Goal: Use online tool/utility: Utilize a website feature to perform a specific function

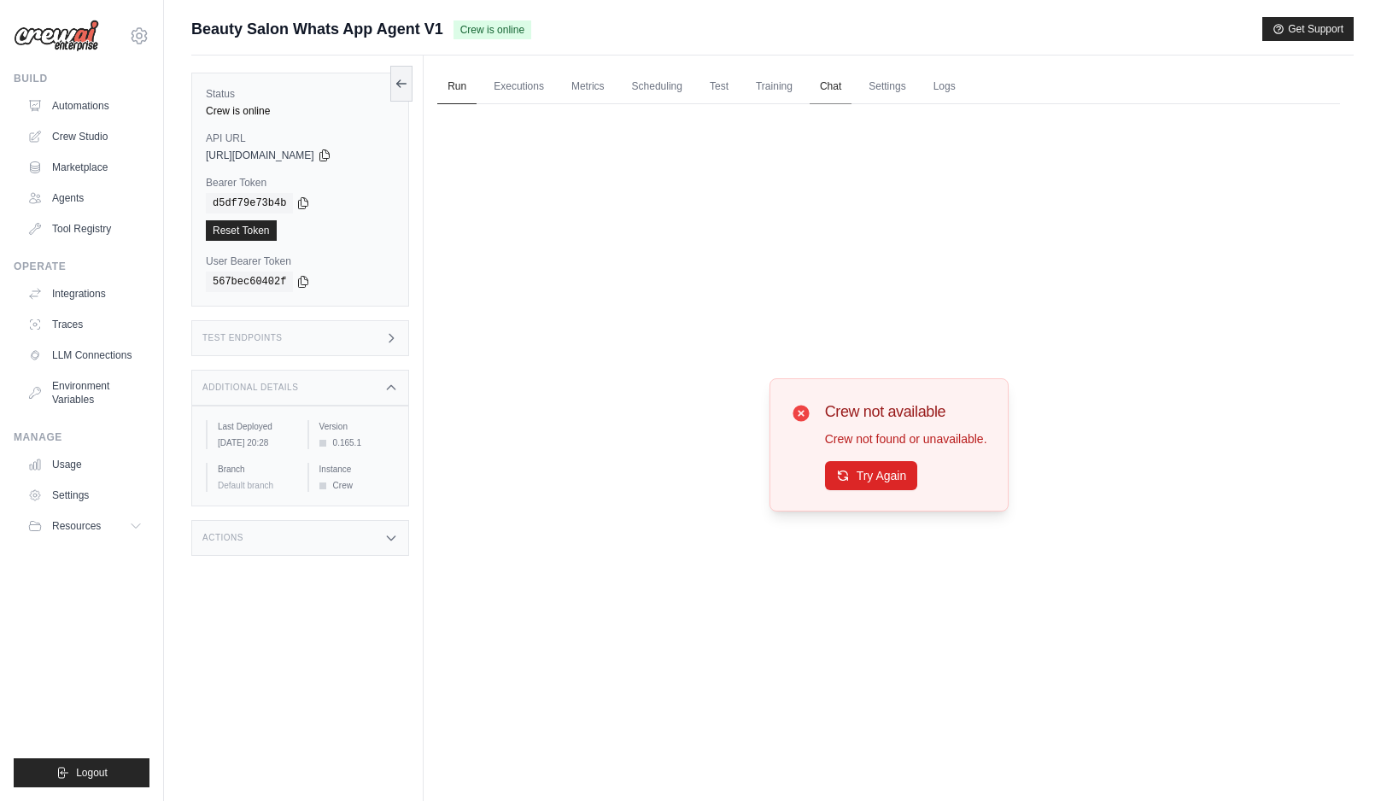
click at [835, 91] on link "Chat" at bounding box center [831, 87] width 42 height 36
click at [633, 459] on div "Crew not available Crew not found or unavailable. Try Again" at bounding box center [888, 444] width 903 height 681
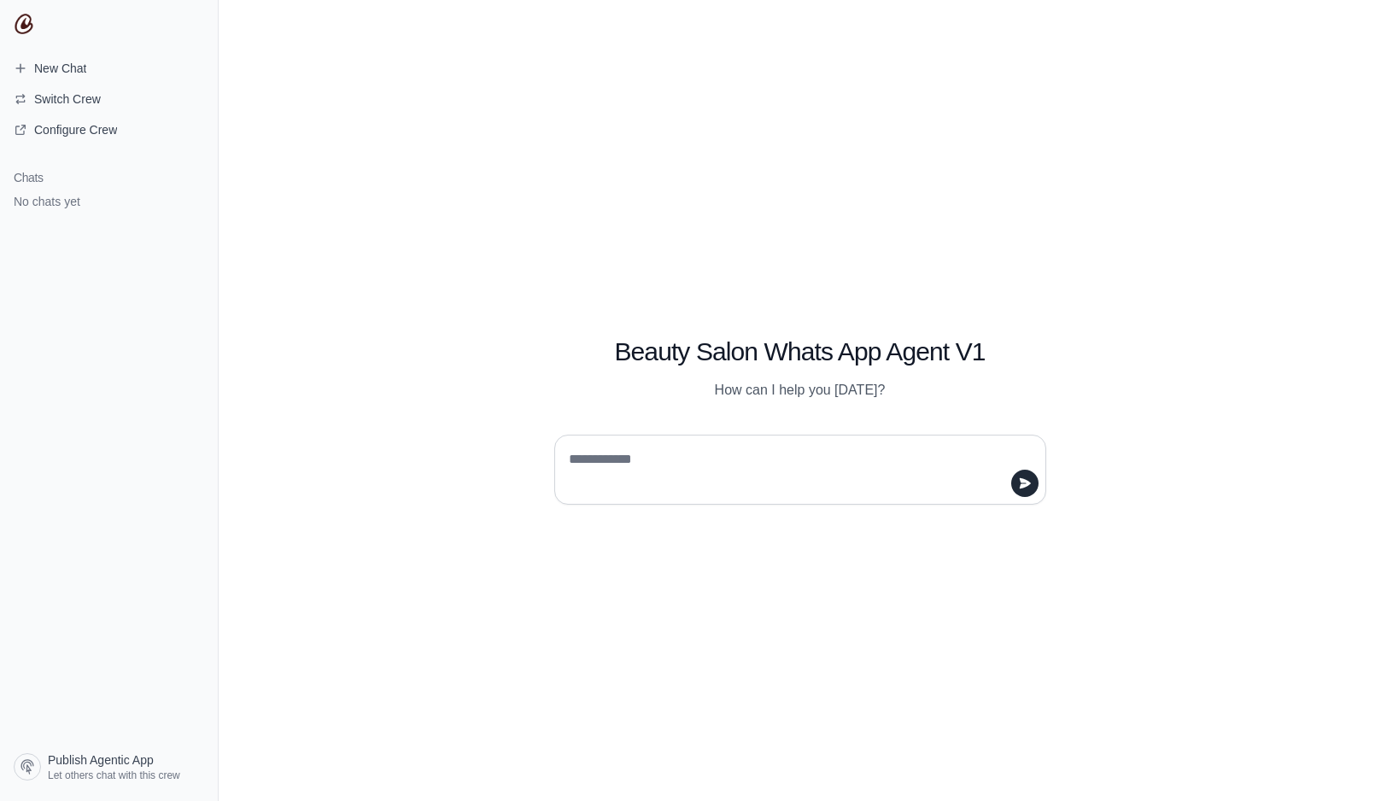
click at [705, 461] on textarea at bounding box center [794, 470] width 459 height 48
type textarea "*"
type textarea "***"
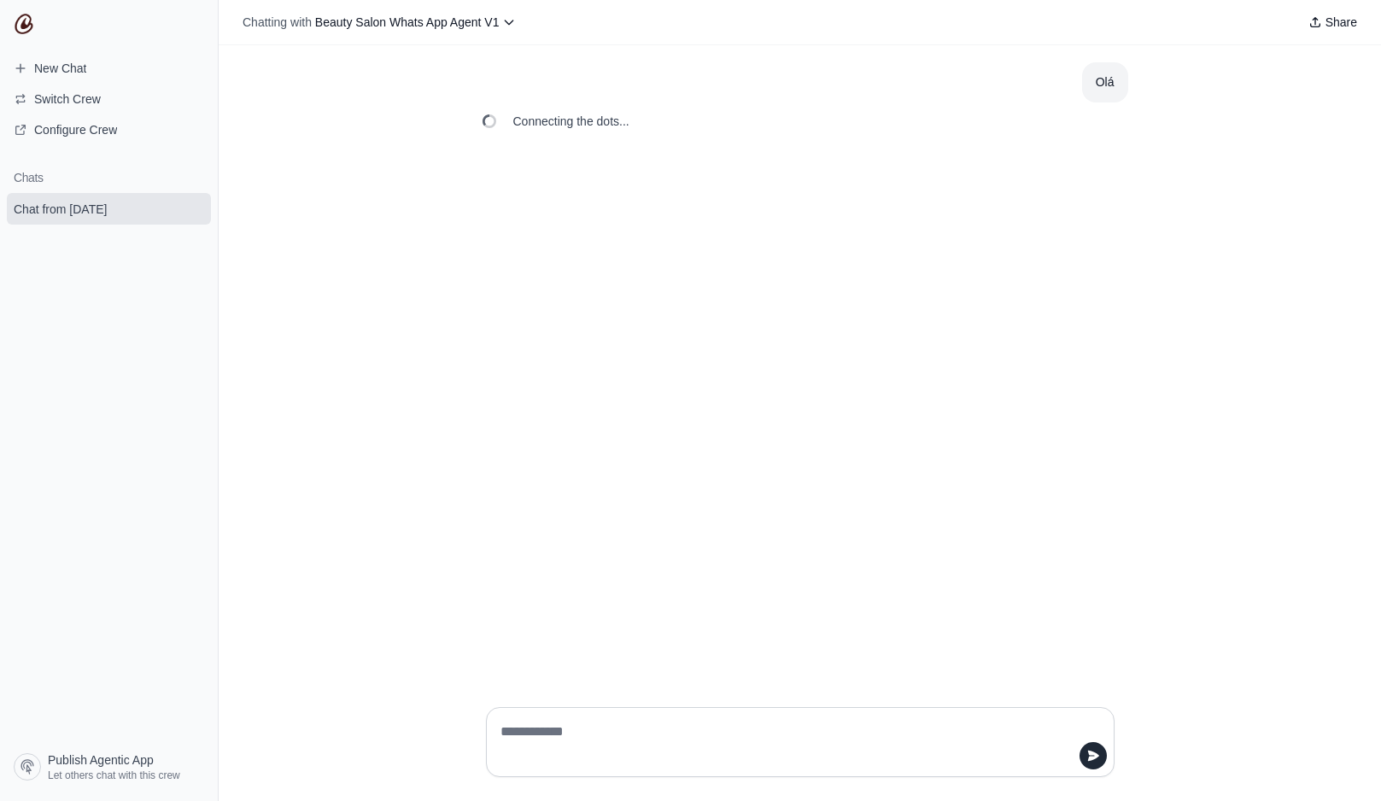
click at [606, 734] on textarea at bounding box center [795, 742] width 596 height 48
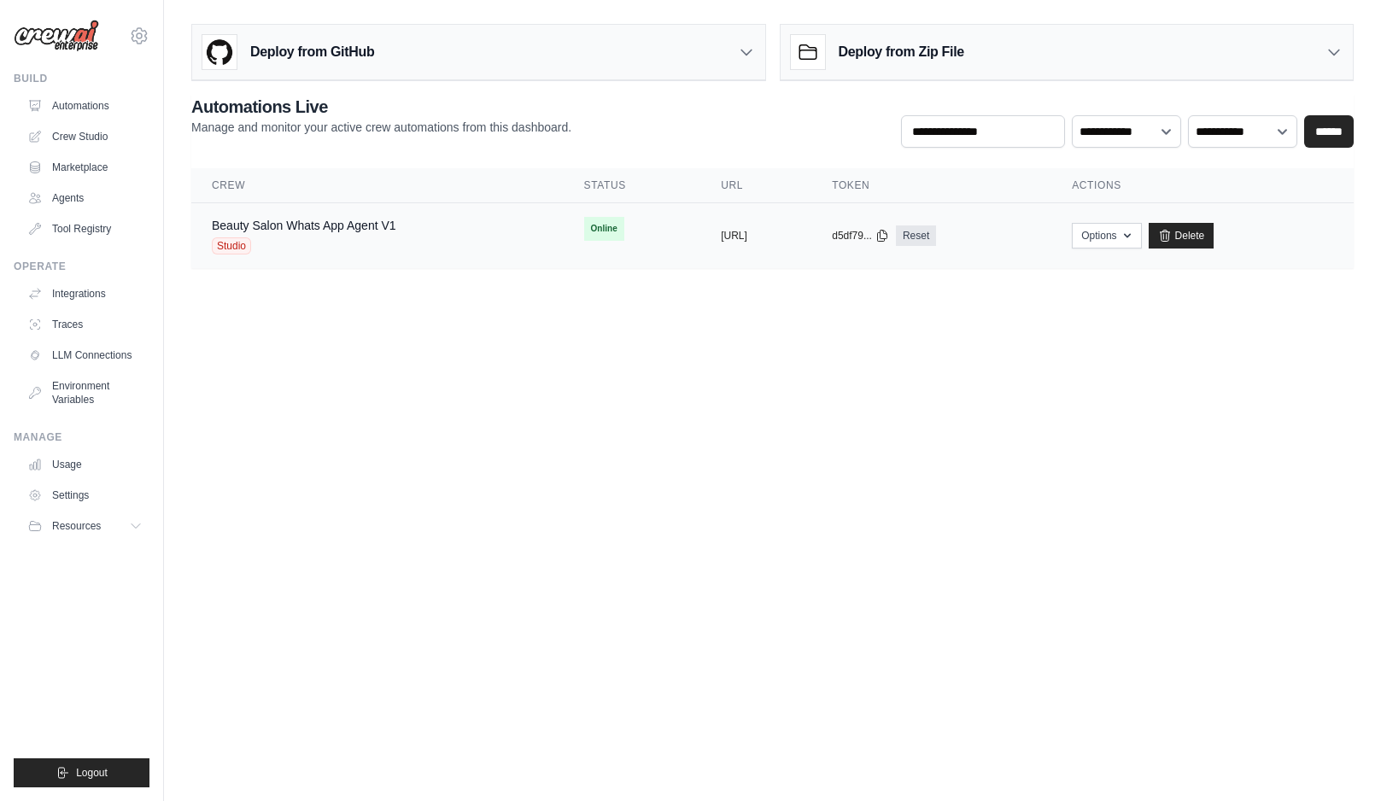
click at [331, 237] on div "Studio" at bounding box center [304, 245] width 184 height 17
click at [345, 227] on link "Beauty Salon Whats App Agent V1" at bounding box center [304, 226] width 184 height 14
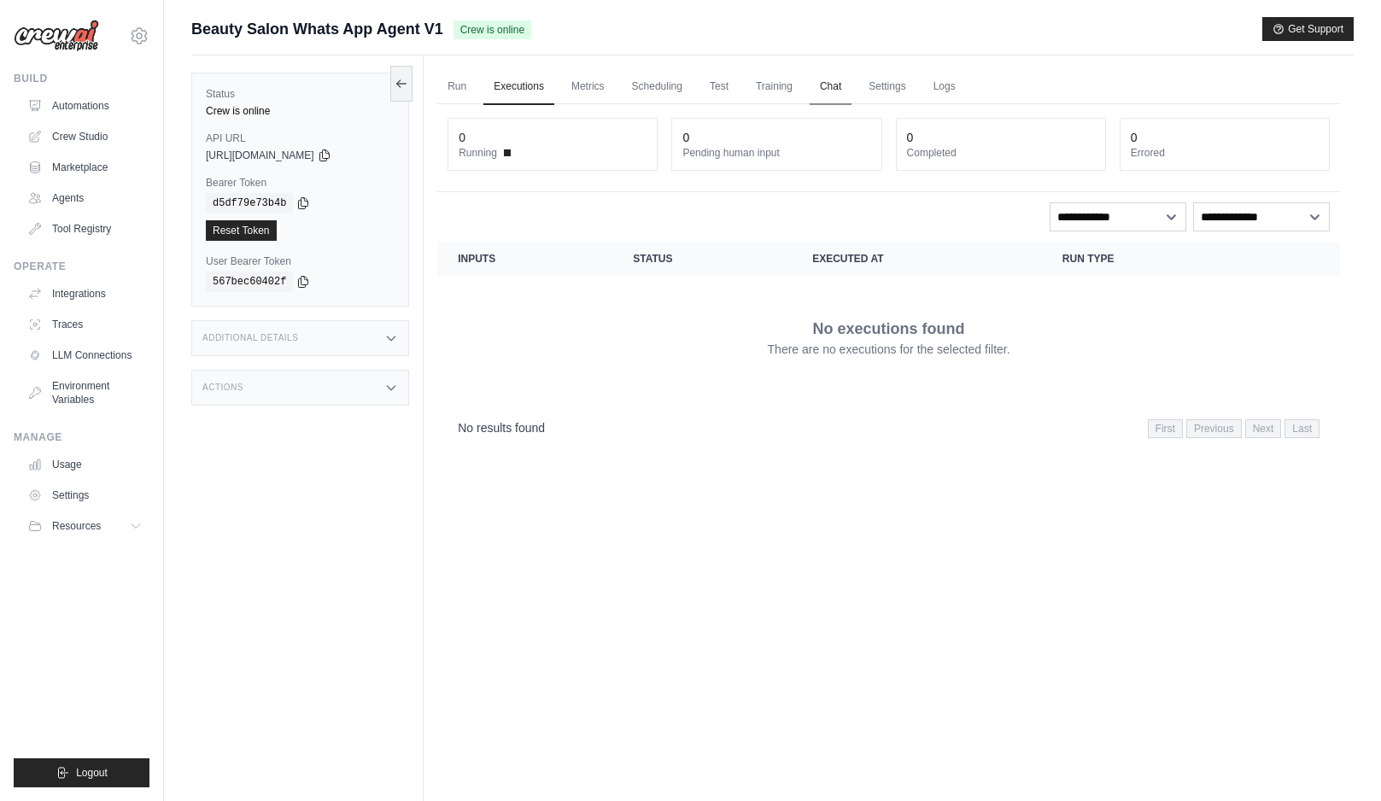
click at [835, 91] on link "Chat" at bounding box center [831, 87] width 42 height 36
click at [509, 152] on span at bounding box center [507, 152] width 7 height 7
click at [714, 83] on link "Test" at bounding box center [718, 87] width 39 height 36
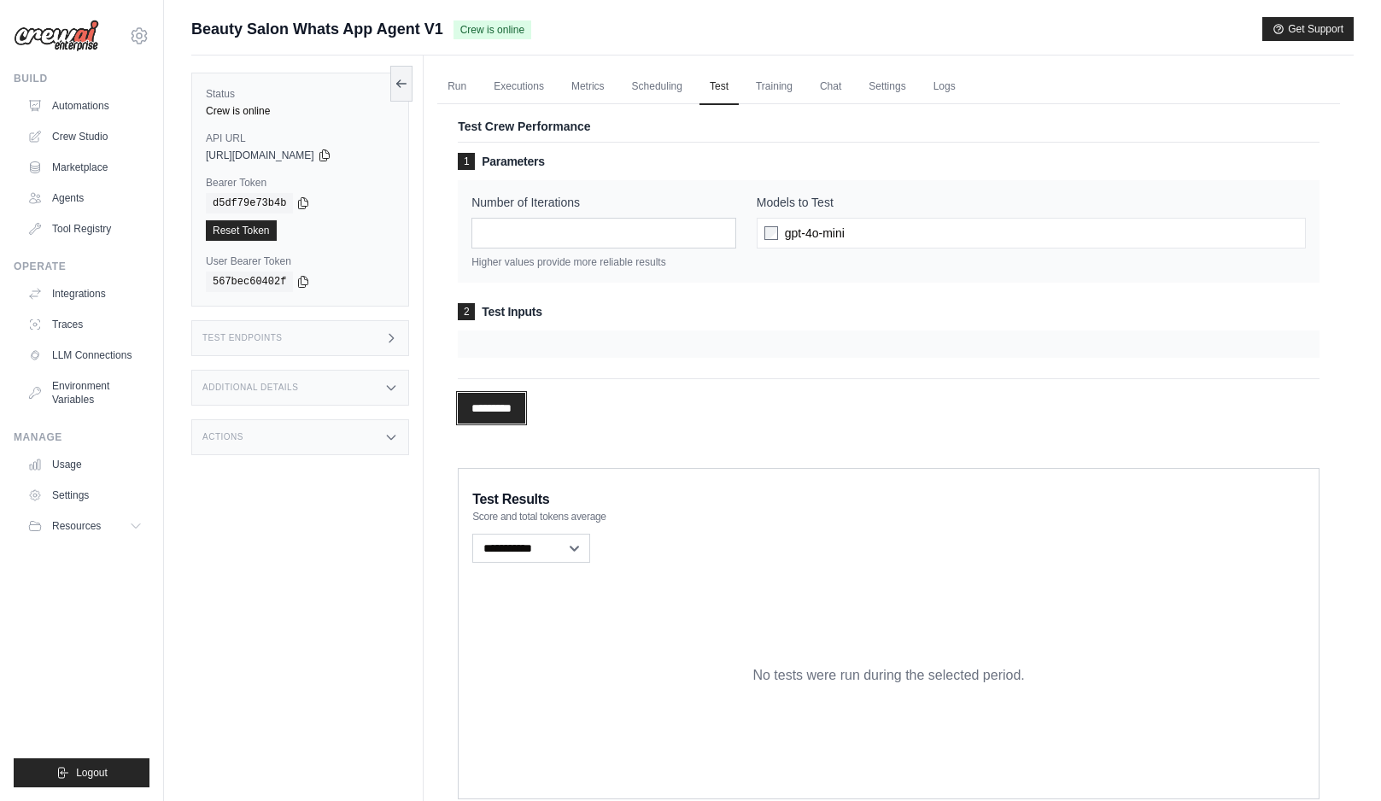
click at [512, 403] on input "*********" at bounding box center [491, 408] width 67 height 31
click at [561, 337] on div at bounding box center [889, 344] width 862 height 27
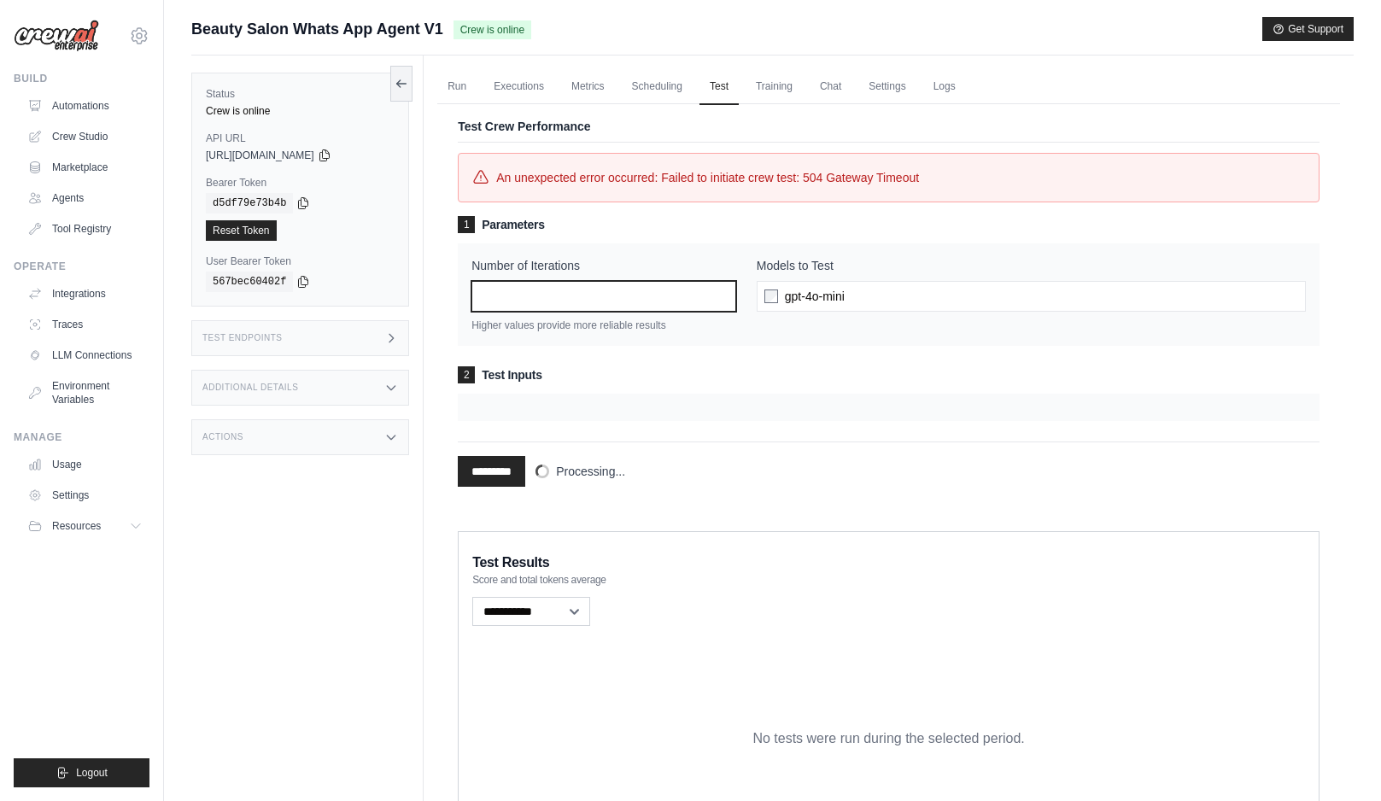
click at [621, 300] on input "*" at bounding box center [603, 296] width 265 height 31
click at [829, 295] on span "gpt-4o-mini" at bounding box center [815, 296] width 60 height 17
click at [570, 178] on span "An unexpected error occurred: Failed to initiate crew test: 504 Gateway Timeout" at bounding box center [707, 177] width 423 height 20
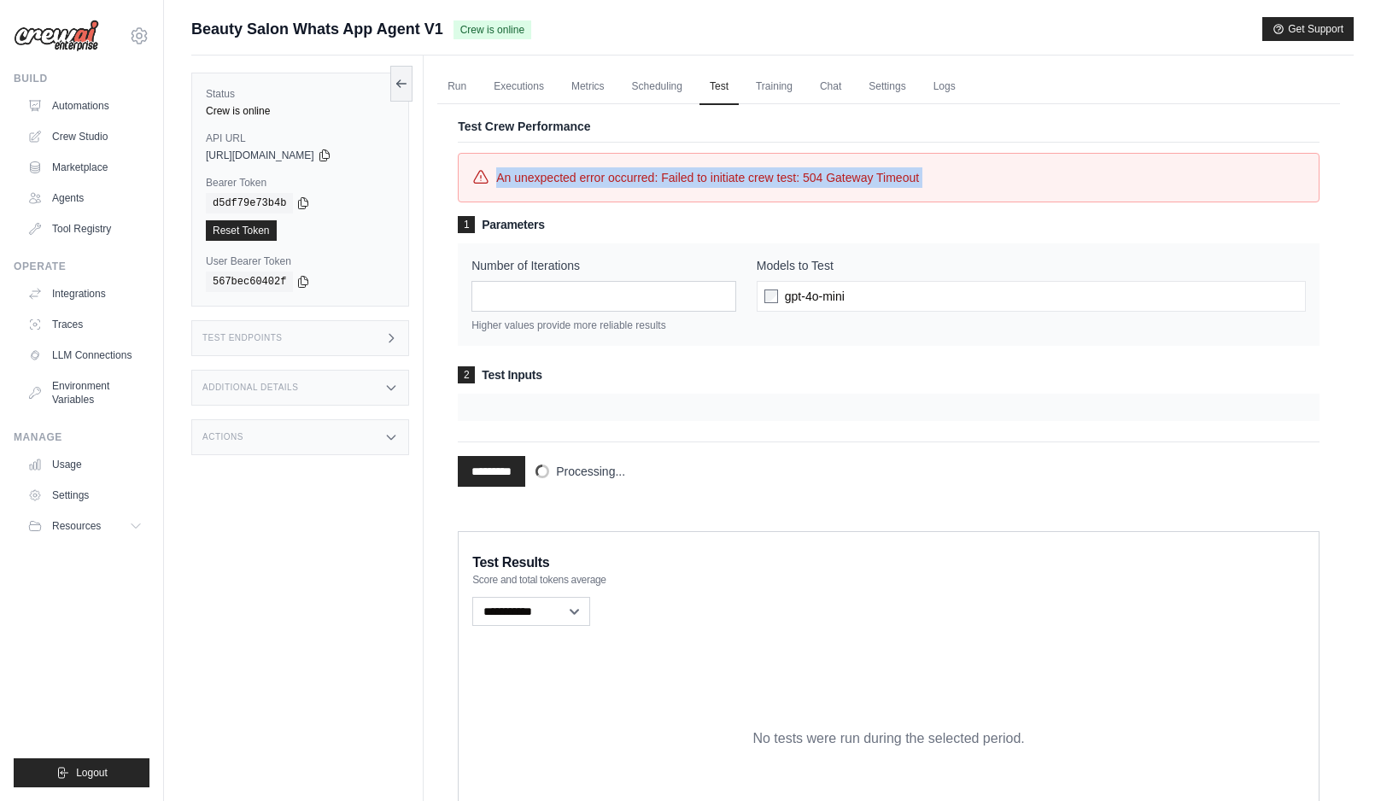
click at [570, 178] on span "An unexpected error occurred: Failed to initiate crew test: 504 Gateway Timeout" at bounding box center [707, 177] width 423 height 20
click at [581, 178] on span "An unexpected error occurred: Failed to initiate crew test: 504 Gateway Timeout" at bounding box center [707, 177] width 423 height 20
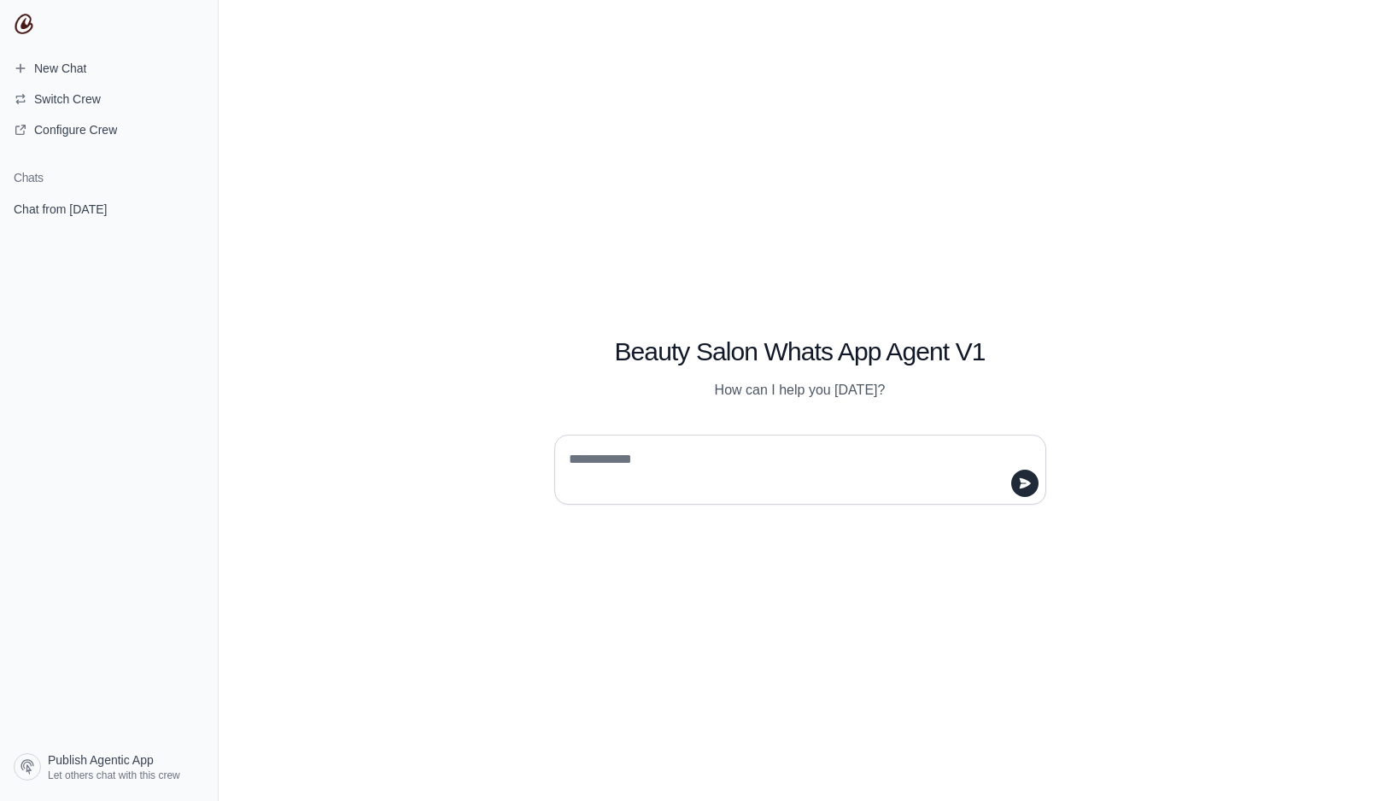
click at [666, 443] on div at bounding box center [800, 470] width 492 height 70
click at [654, 463] on textarea at bounding box center [794, 470] width 459 height 48
type textarea "***"
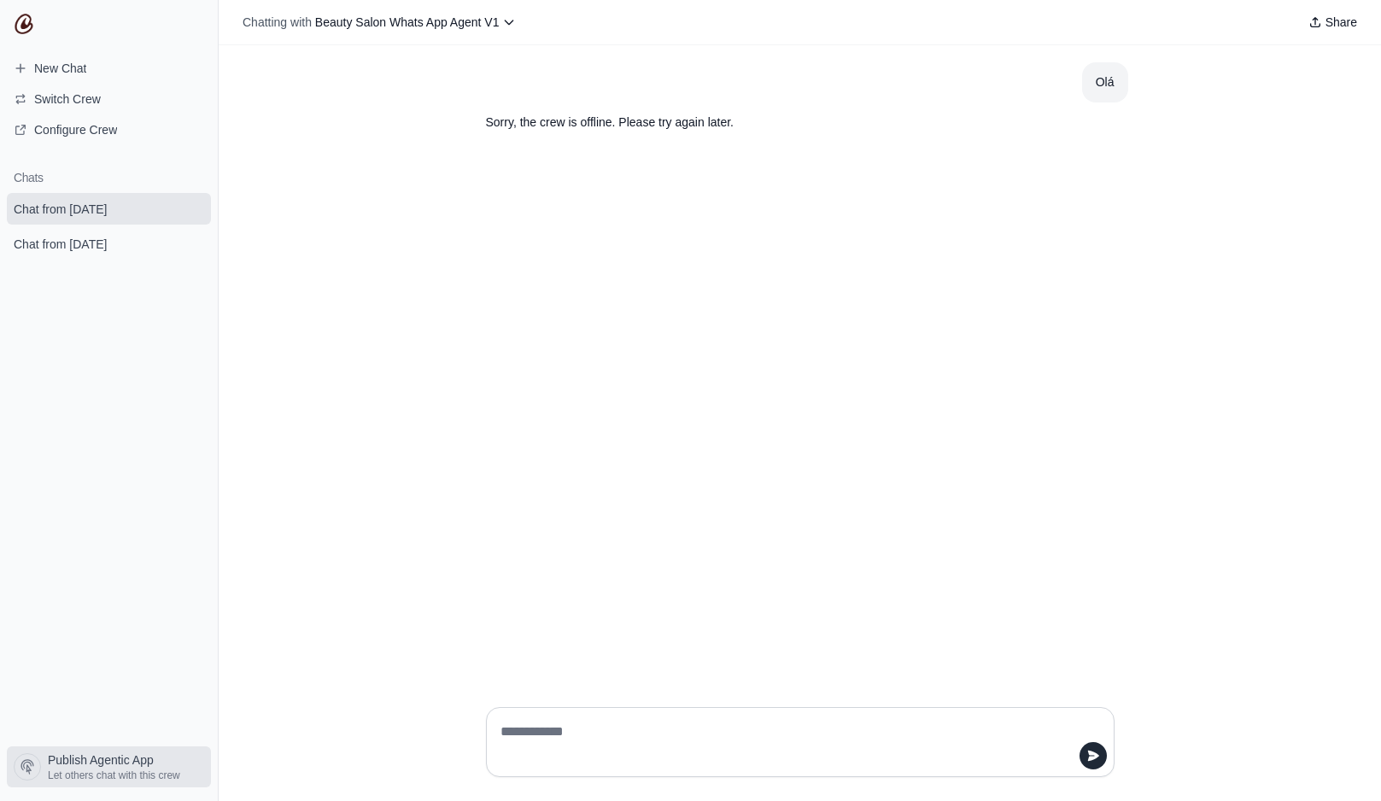
click at [151, 755] on span "Publish Agentic App" at bounding box center [101, 760] width 106 height 17
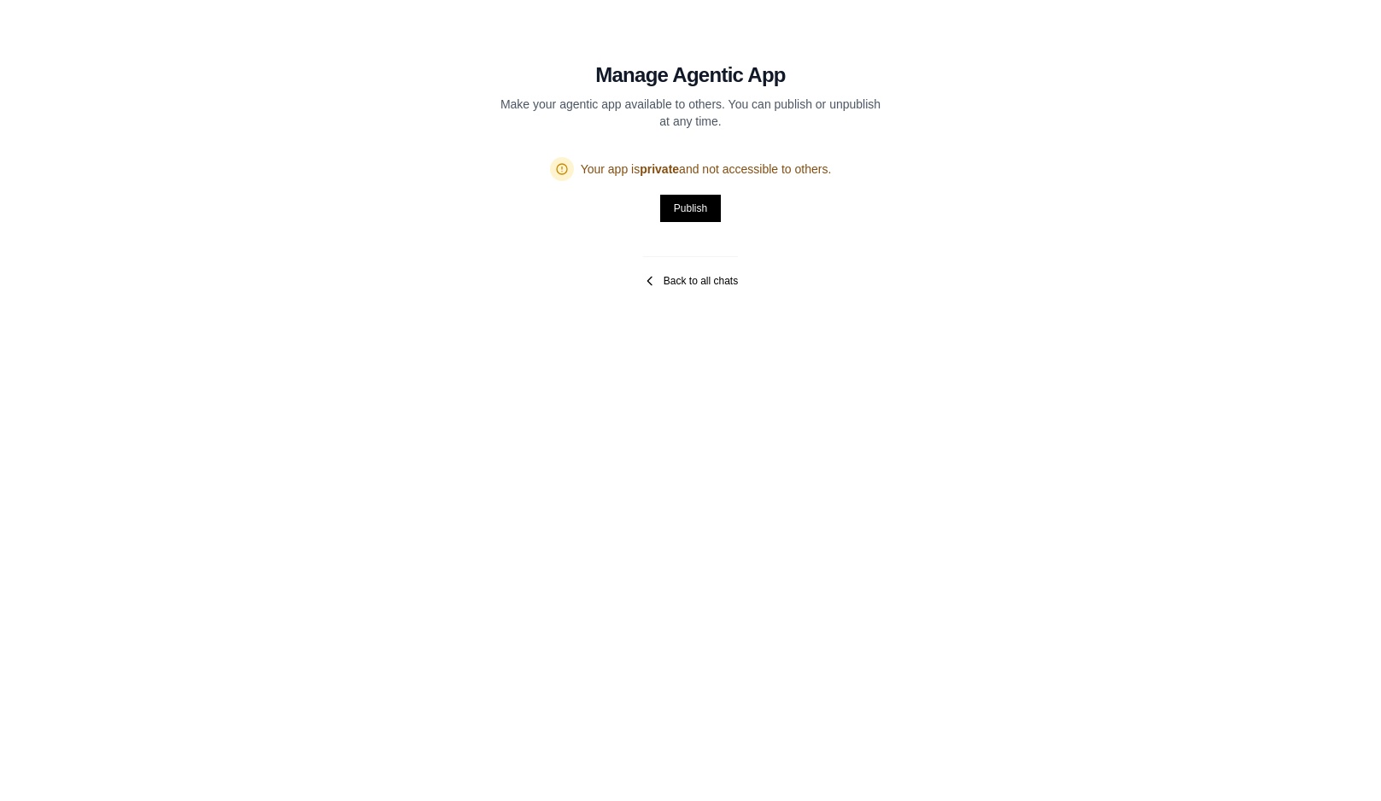
click at [698, 287] on link "Back to all chats" at bounding box center [690, 281] width 95 height 14
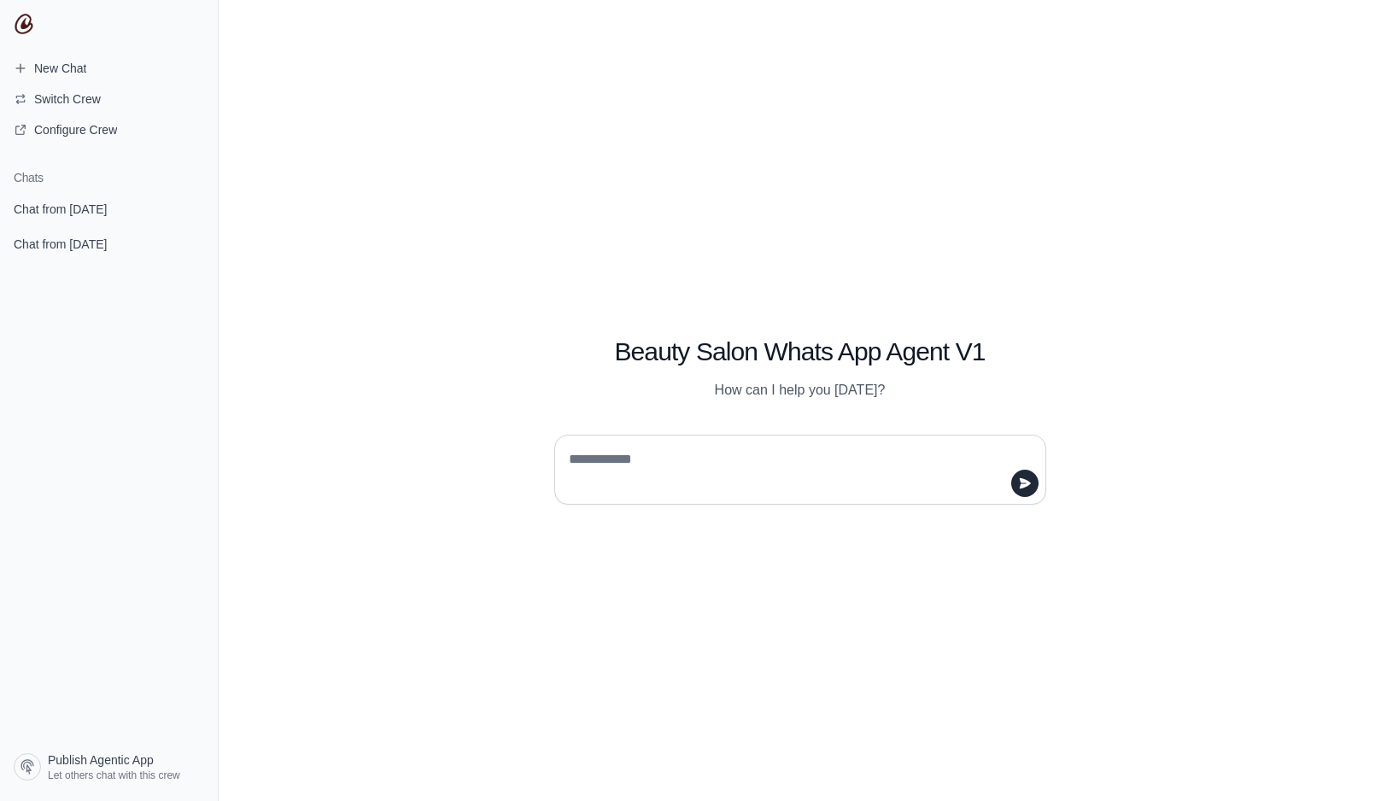
click at [684, 470] on textarea at bounding box center [794, 470] width 459 height 48
click at [88, 72] on span "New Chat" at bounding box center [50, 68] width 100 height 17
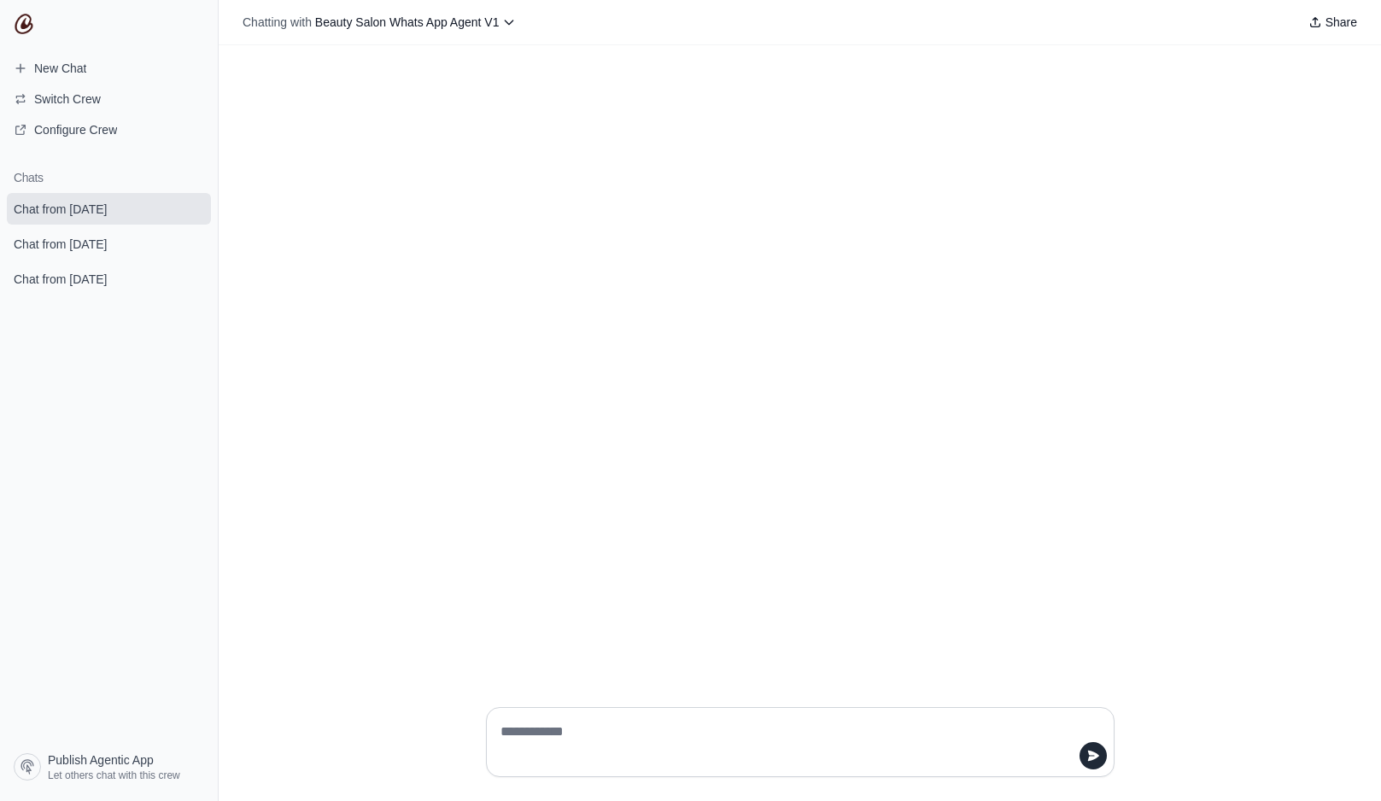
click at [757, 723] on textarea at bounding box center [795, 742] width 596 height 48
type textarea "*"
type textarea "*********"
click at [673, 124] on p "Sorry, the crew is offline. Please try again later." at bounding box center [759, 123] width 547 height 20
